Goal: Transaction & Acquisition: Purchase product/service

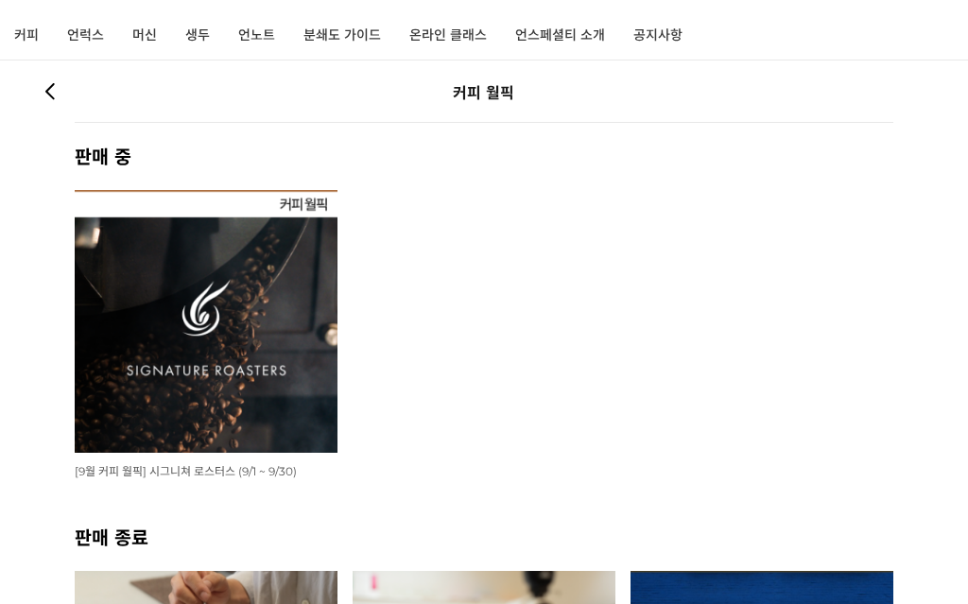
click at [119, 319] on img at bounding box center [206, 321] width 263 height 263
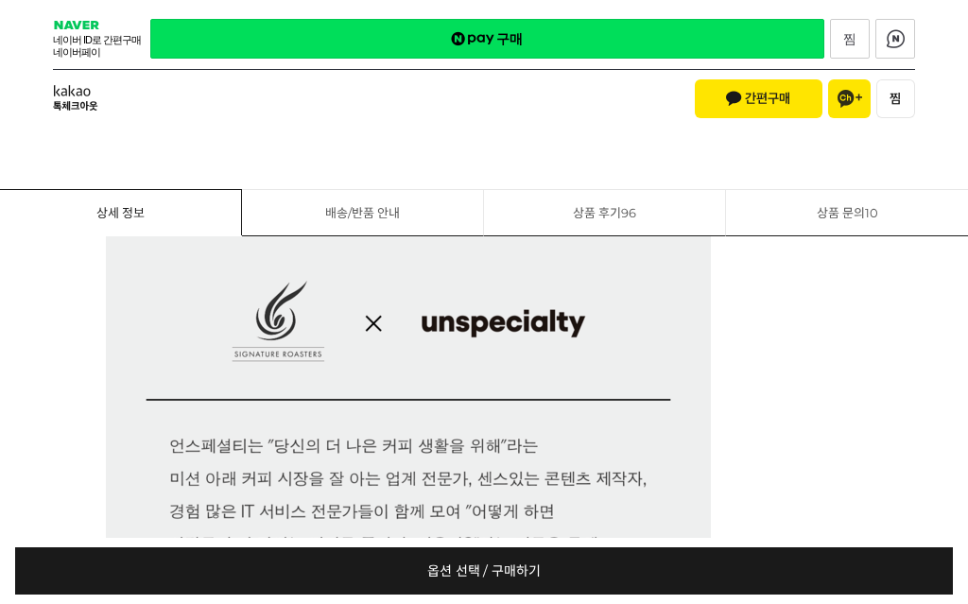
click at [429, 595] on span "옵션 선택 / 구매하기" at bounding box center [483, 570] width 113 height 47
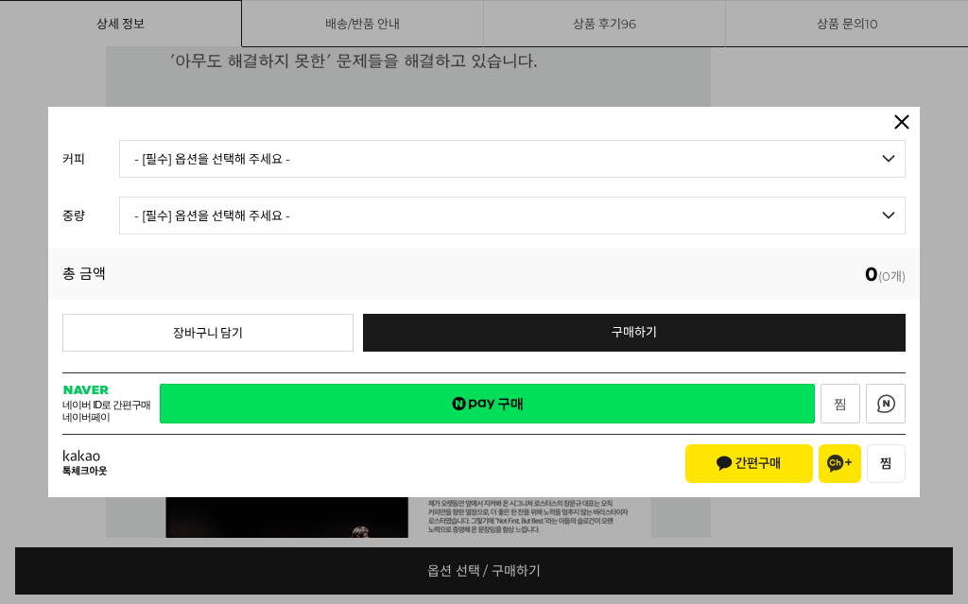
scroll to position [1602, 0]
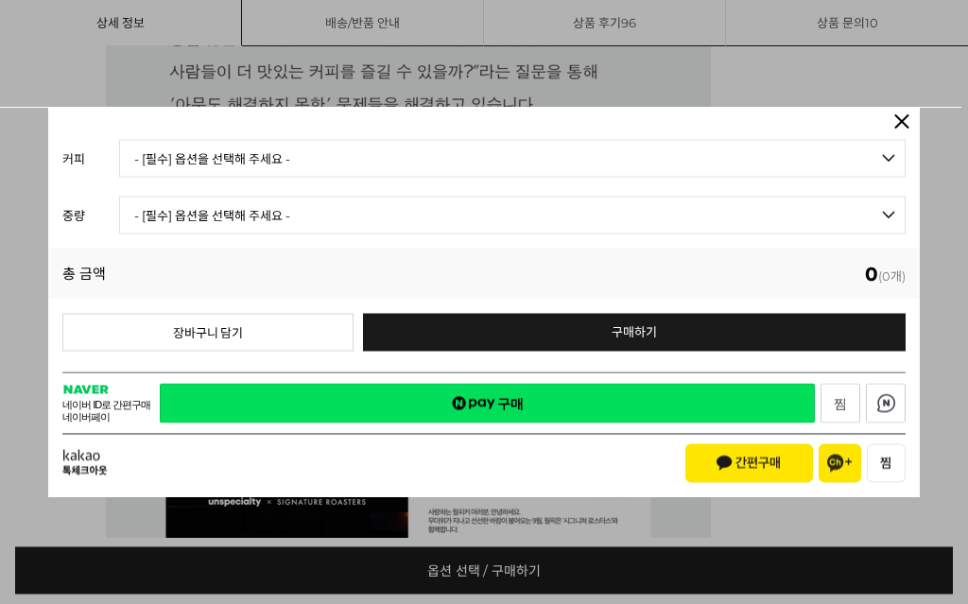
click at [140, 178] on select "- [필수] 옵션을 선택해 주세요 - ------------------- 언스페셜티 분쇄도 가이드 종이(주문 1건당 최대 1개 제공) 월픽 인…" at bounding box center [512, 159] width 786 height 38
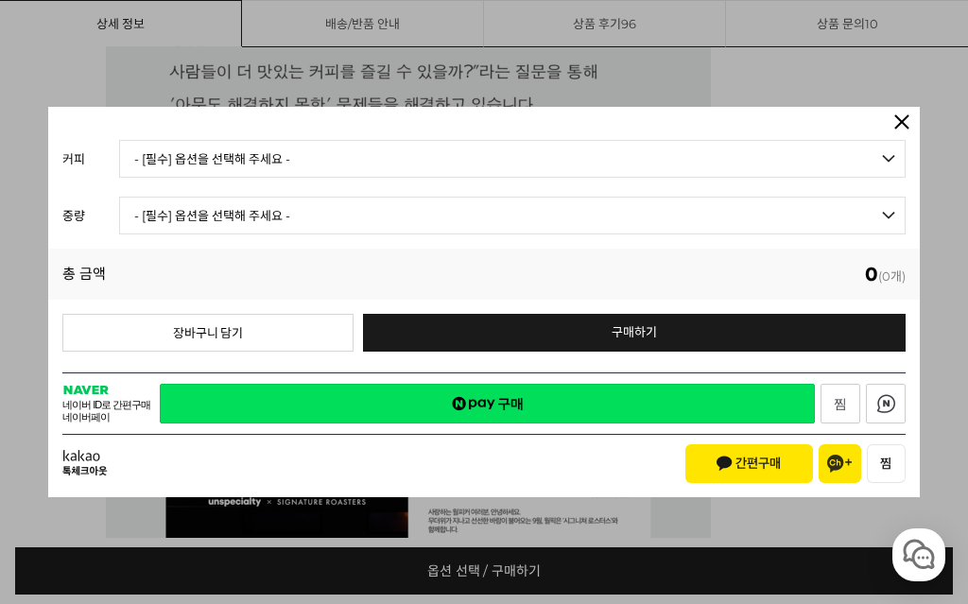
scroll to position [0, 0]
select select "#2 에티오피아 예가체프 '문규셀렉션 2' 내추럴"
click at [147, 234] on select "- [필수] 옵션을 선택해 주세요 - ------------------- 200g" at bounding box center [512, 216] width 786 height 38
select select "200g"
select select "*"
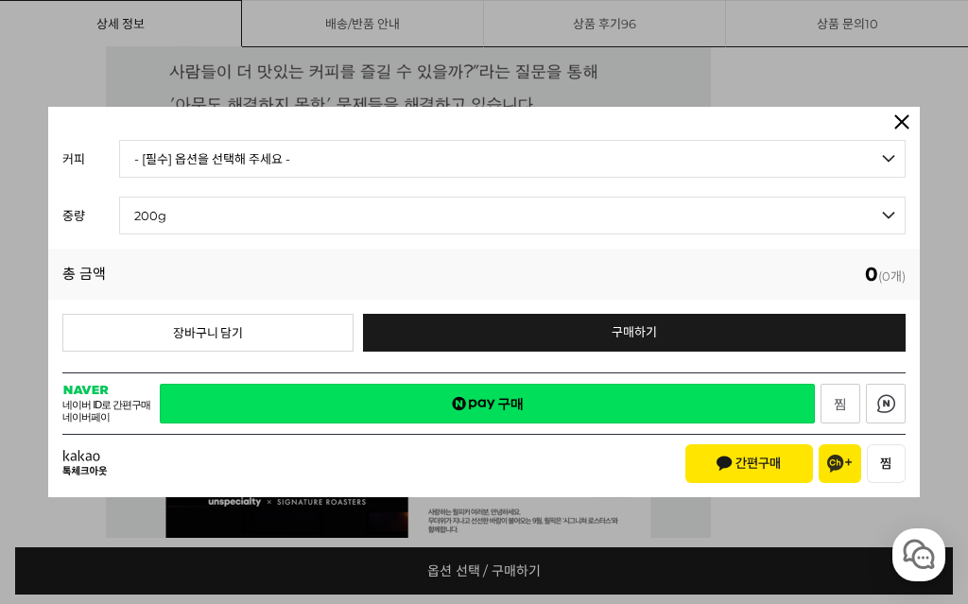
select select "*"
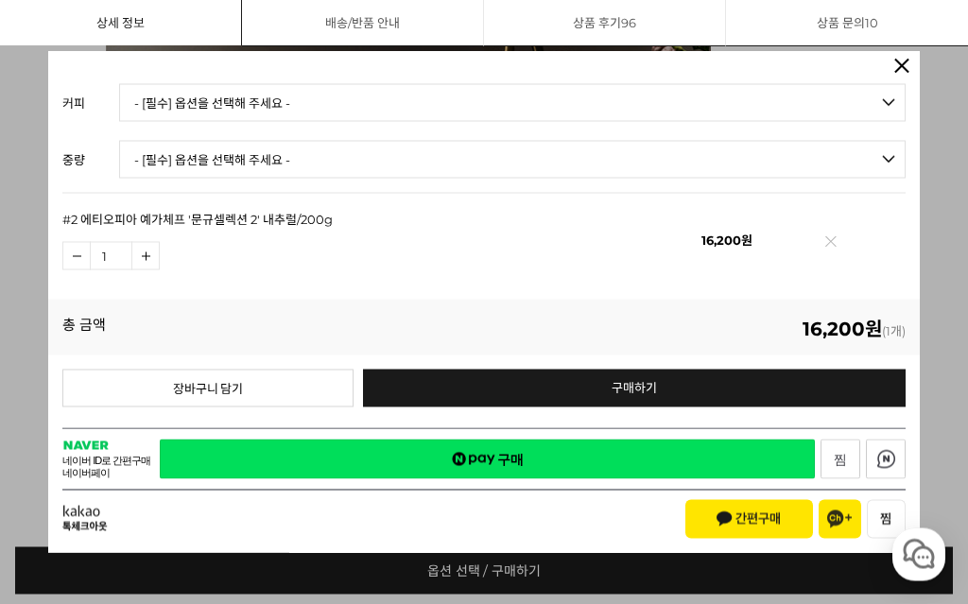
click at [277, 327] on div "📦 🫙 무료배송까지 : 13,800 원 남았습니다." at bounding box center [483, 341] width 843 height 108
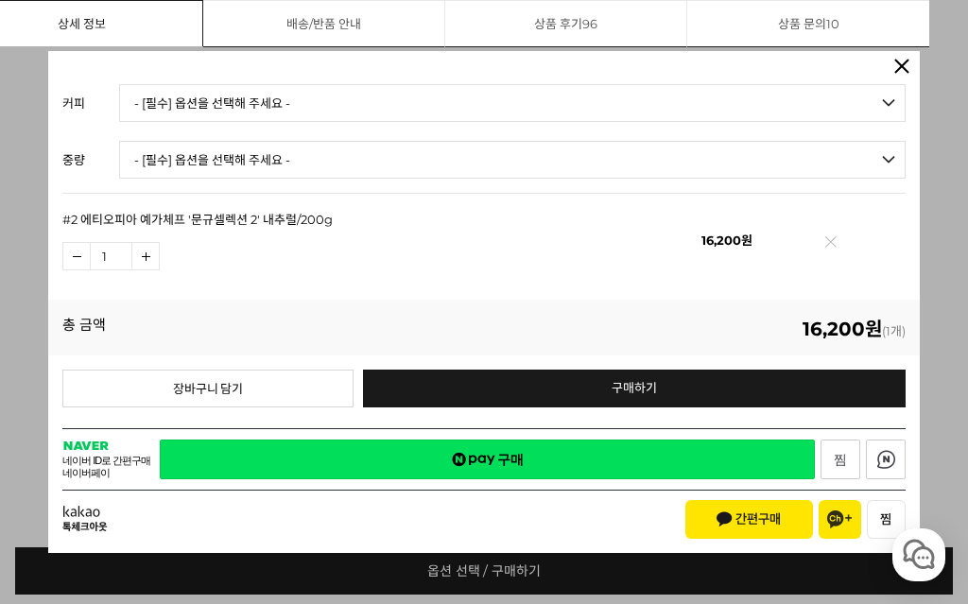
scroll to position [2772, 0]
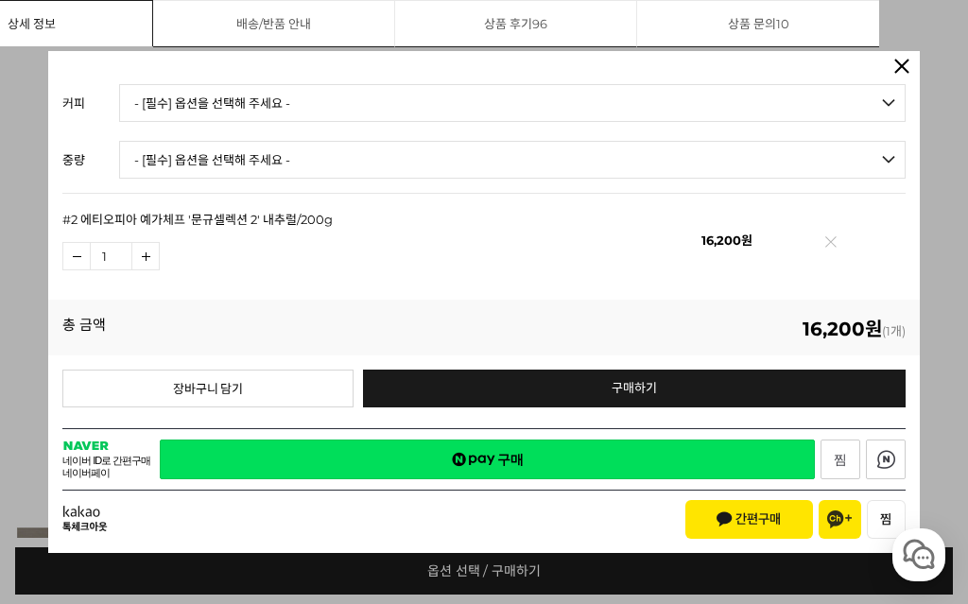
click at [60, 18] on link "상세 정보" at bounding box center [32, 23] width 242 height 46
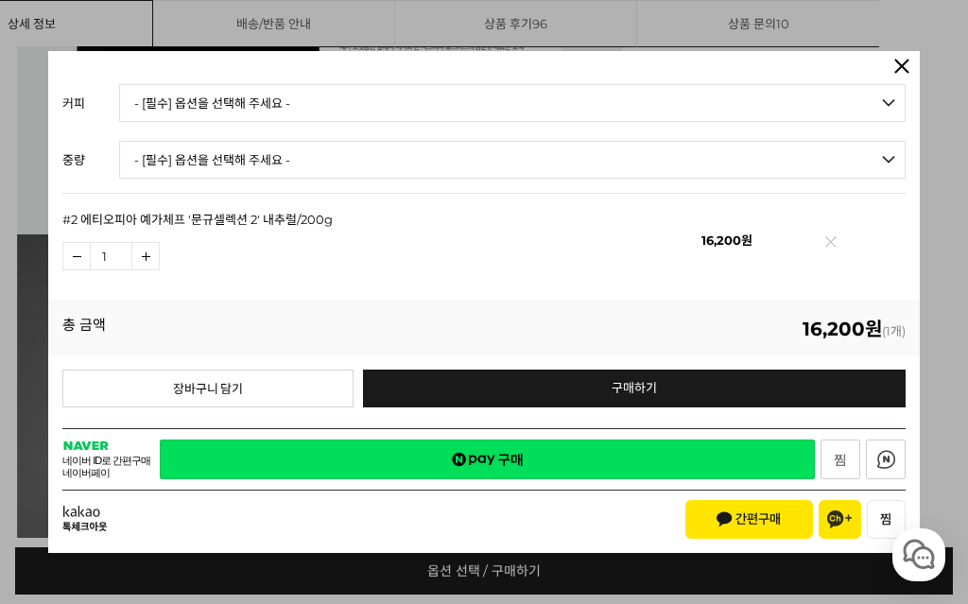
scroll to position [1284, 89]
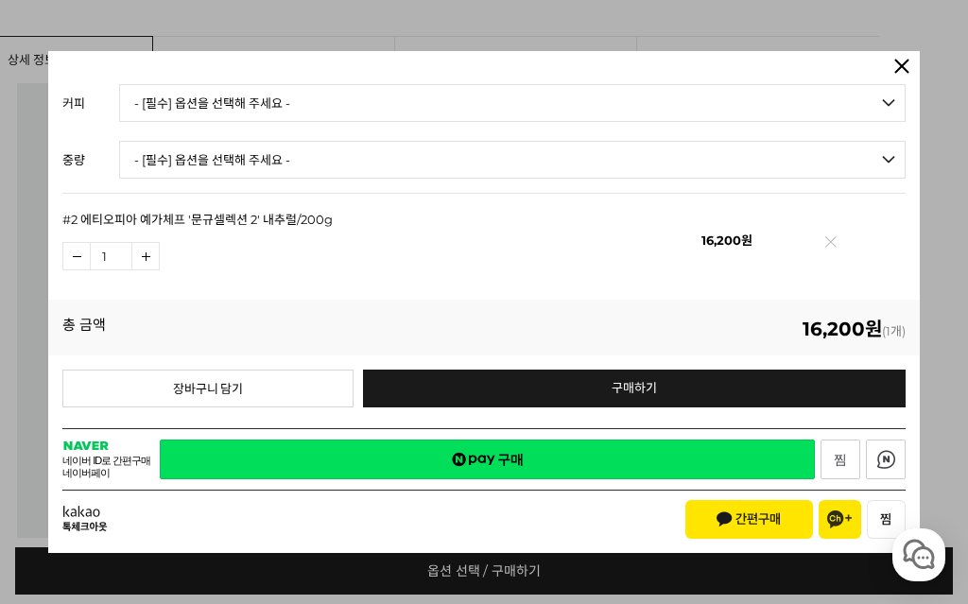
click at [210, 25] on div at bounding box center [484, 302] width 968 height 604
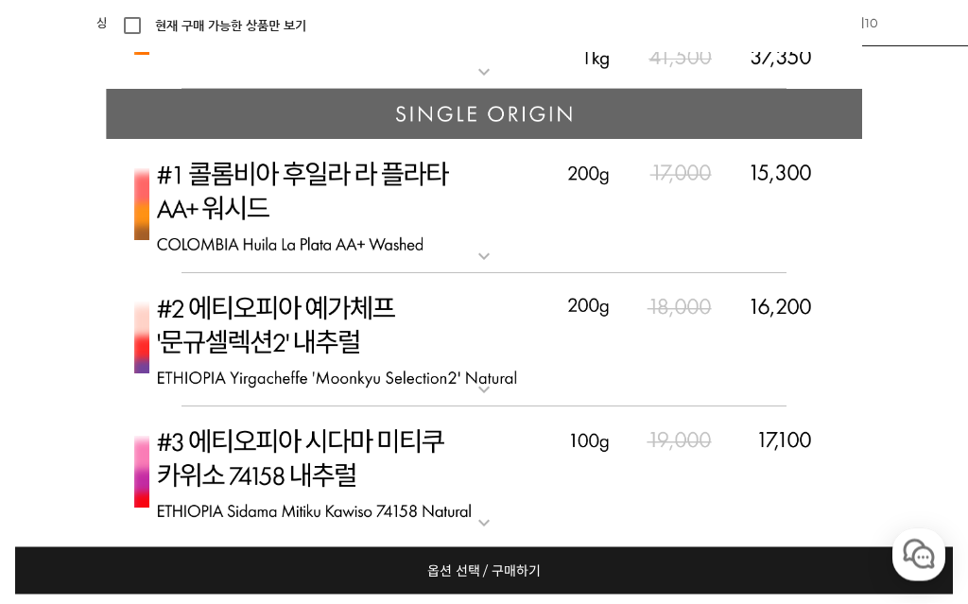
scroll to position [5896, 0]
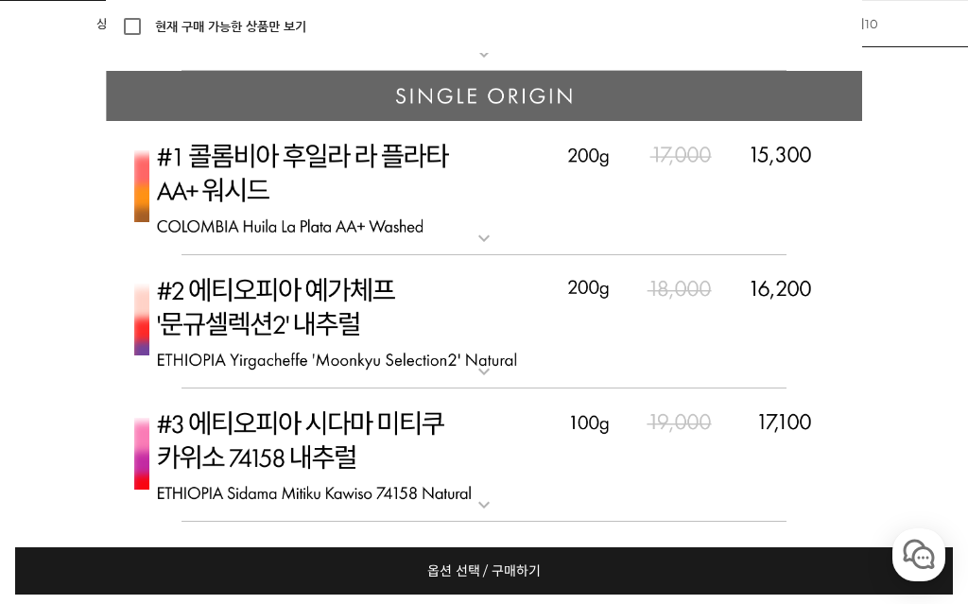
click at [193, 325] on img at bounding box center [484, 322] width 756 height 134
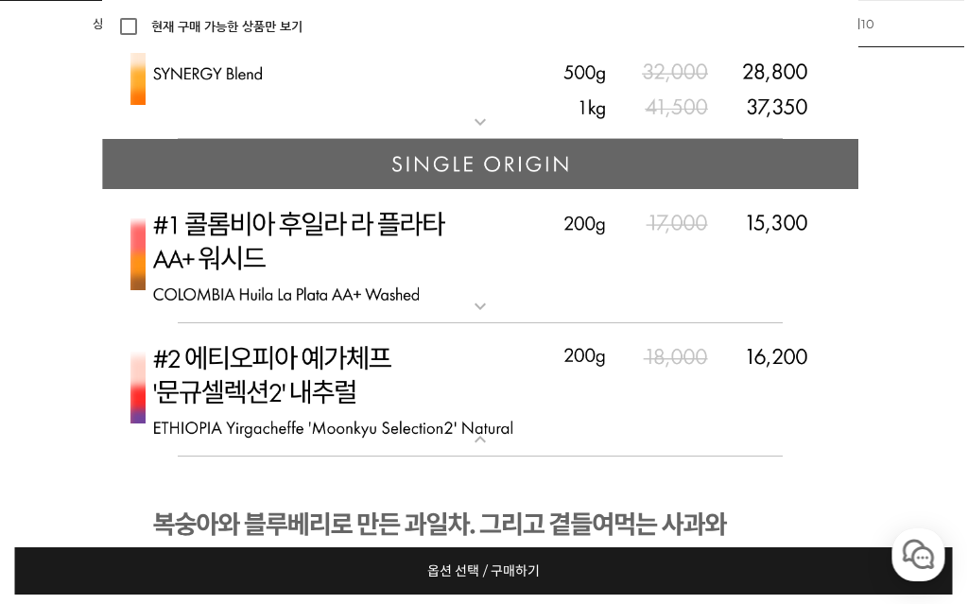
scroll to position [5827, 3]
click at [218, 246] on img at bounding box center [481, 257] width 756 height 134
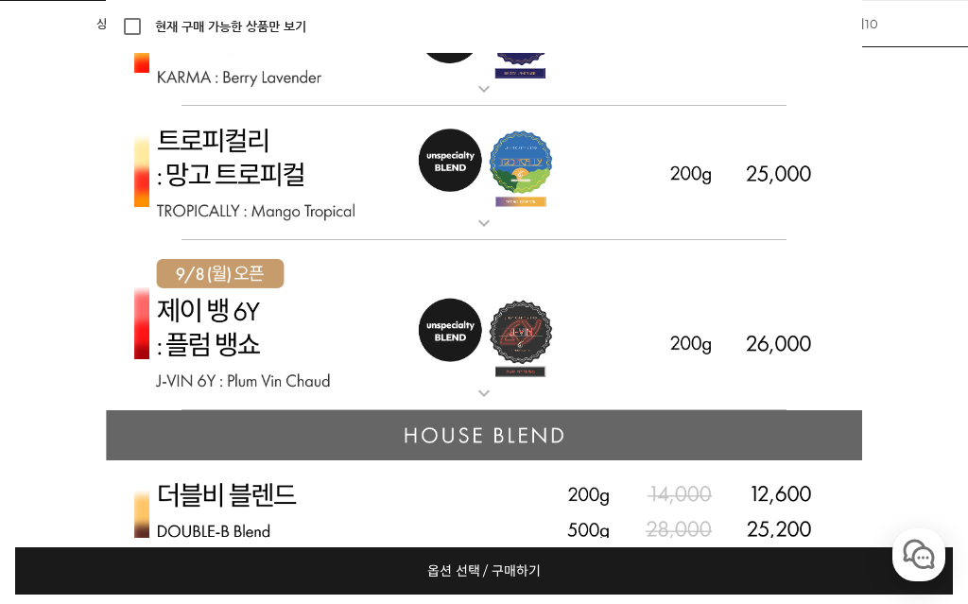
scroll to position [5089, 0]
